Goal: Find specific page/section: Find specific page/section

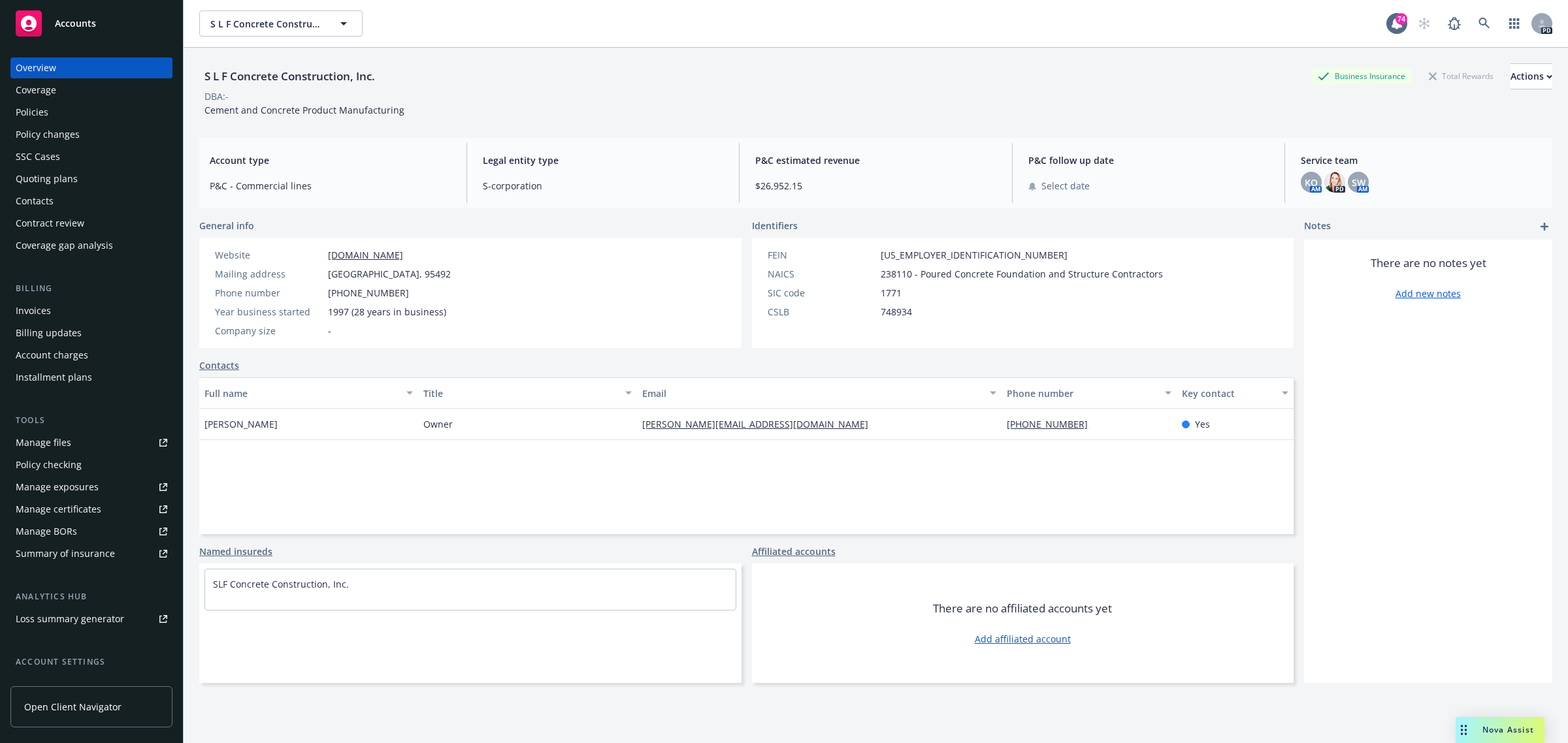
click at [64, 21] on span "Accounts" at bounding box center [75, 23] width 41 height 10
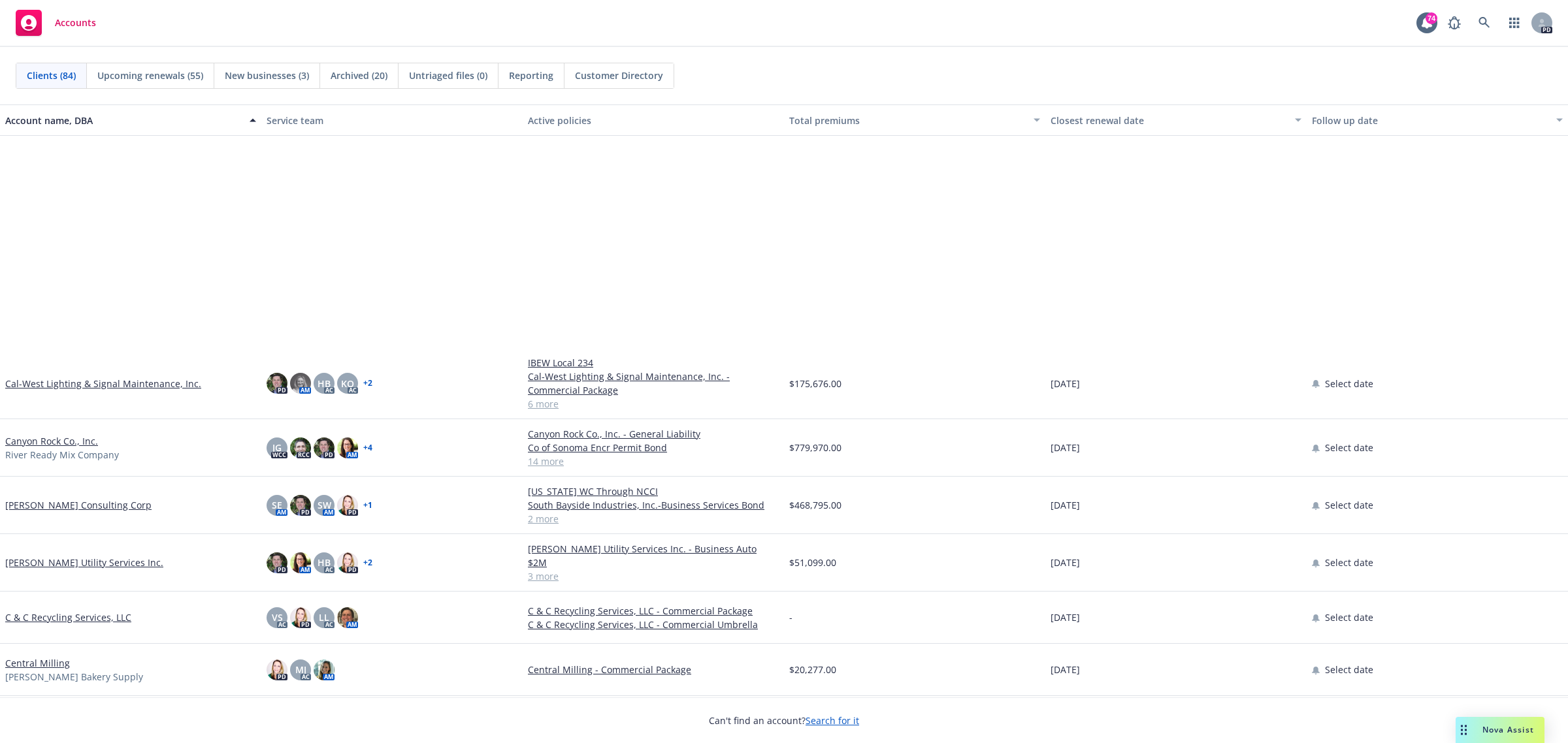
scroll to position [1061, 0]
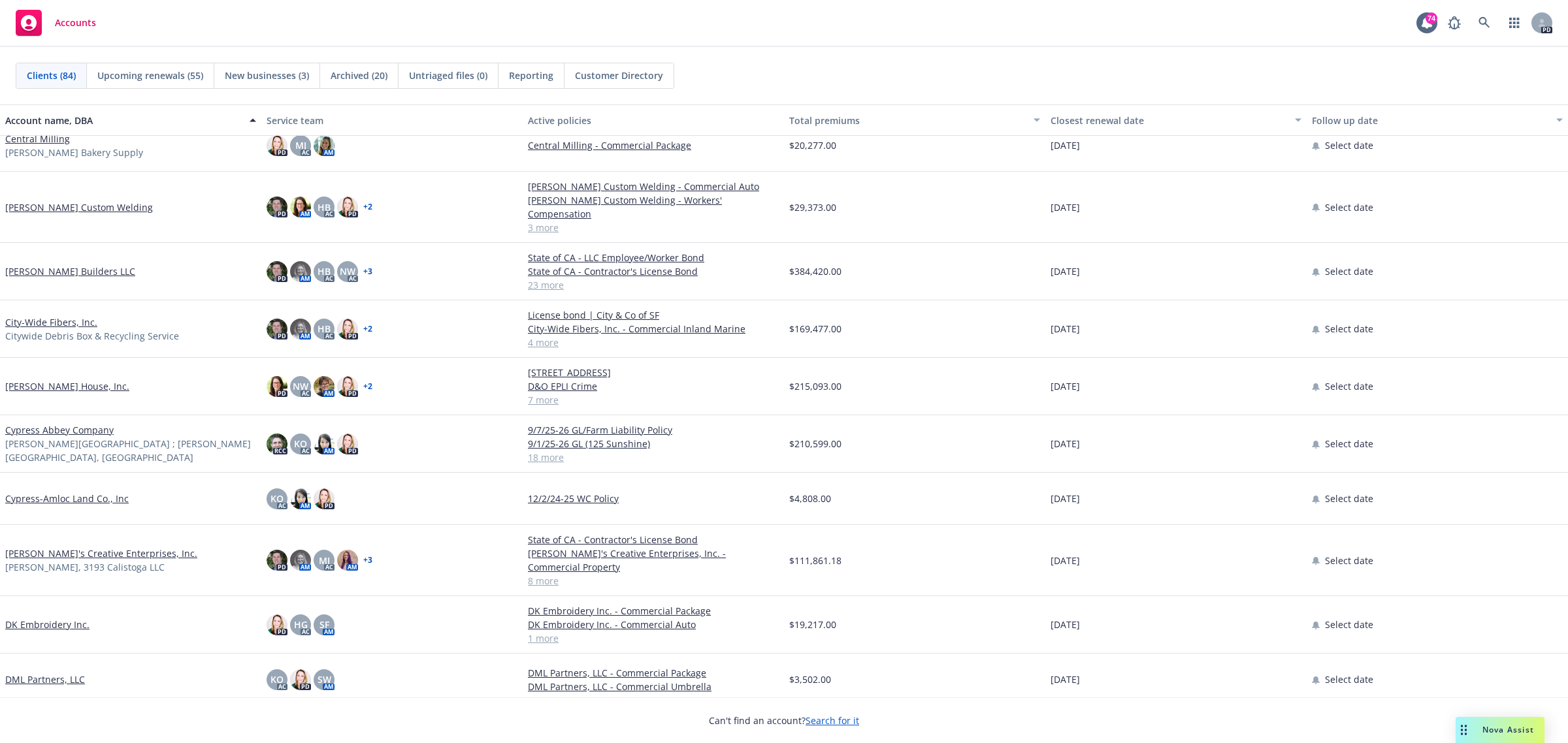
click at [53, 547] on link "[PERSON_NAME]'s Creative Enterprises, Inc." at bounding box center [101, 554] width 192 height 14
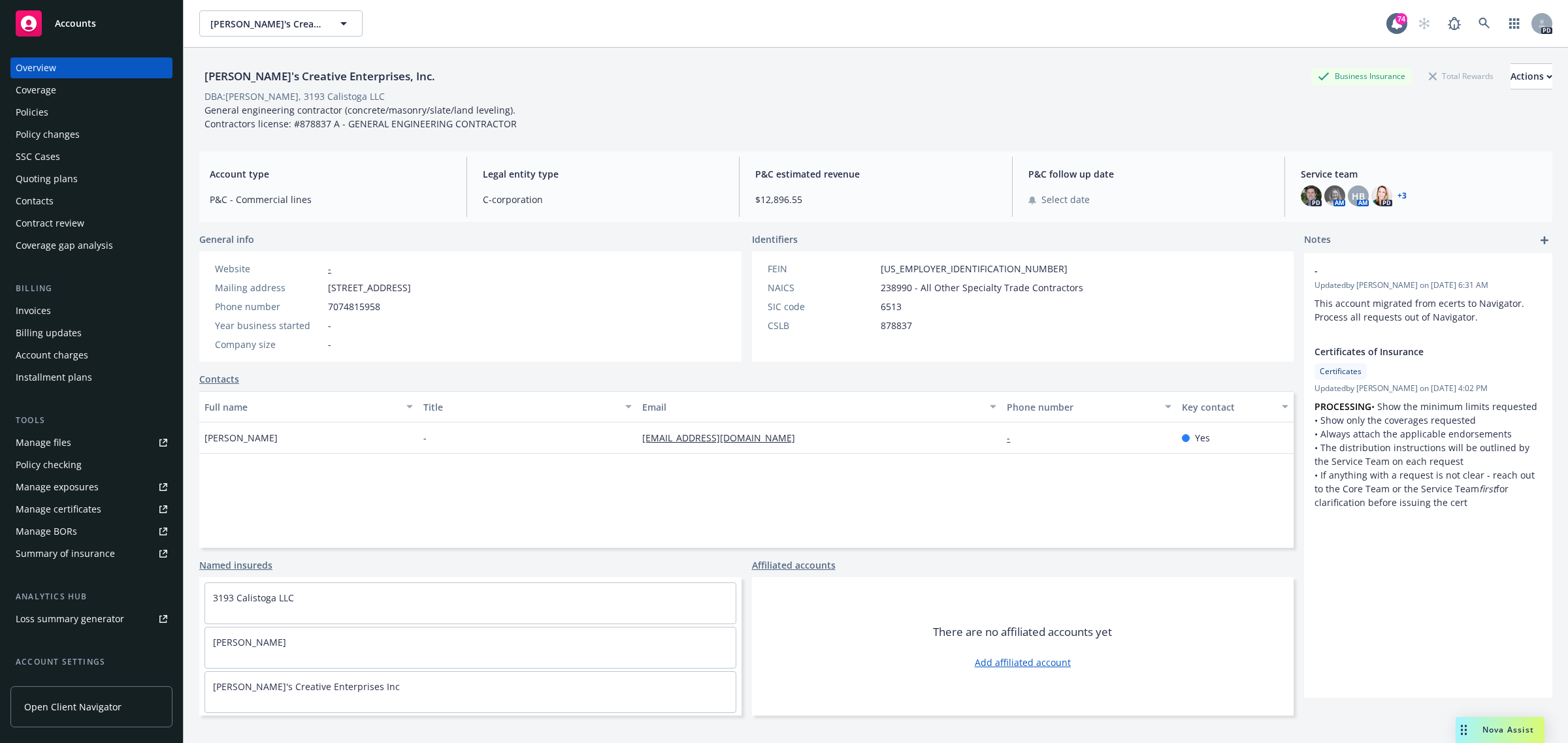
click at [35, 116] on div "Policies" at bounding box center [32, 112] width 32 height 21
